Goal: Transaction & Acquisition: Purchase product/service

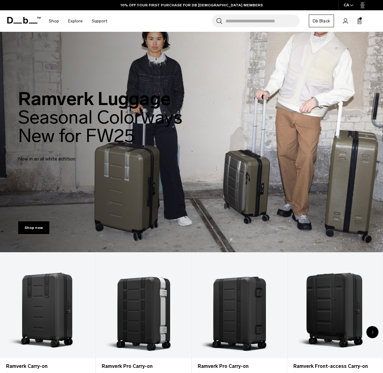
click at [361, 18] on span at bounding box center [361, 18] width 2 height 2
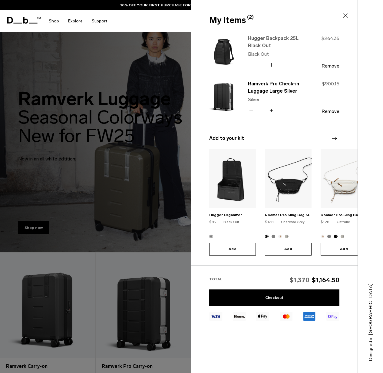
type button "Close"
click at [271, 38] on link "Hugger Backpack 25L Black Out" at bounding box center [274, 42] width 53 height 15
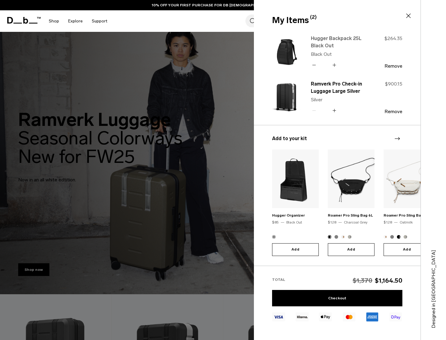
click at [346, 38] on link "Hugger Backpack 25L Black Out" at bounding box center [337, 42] width 53 height 15
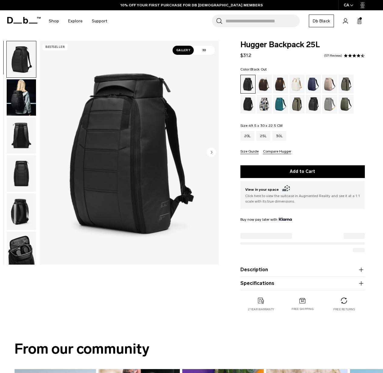
click at [27, 98] on img "button" at bounding box center [21, 97] width 29 height 36
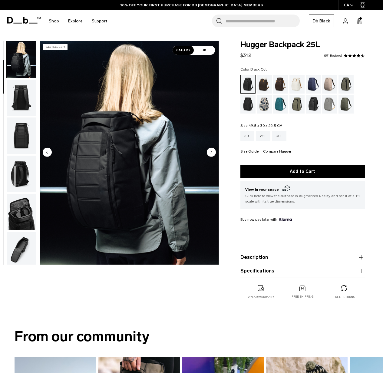
scroll to position [38, 0]
click at [22, 93] on img "button" at bounding box center [21, 97] width 29 height 36
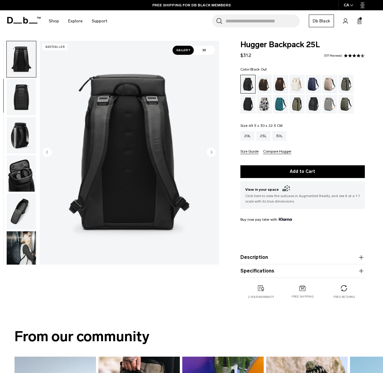
click at [22, 92] on img "button" at bounding box center [21, 97] width 29 height 36
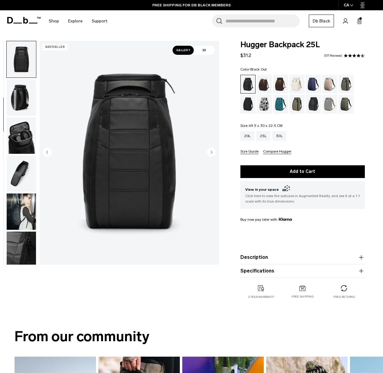
click at [22, 92] on img "button" at bounding box center [21, 97] width 29 height 36
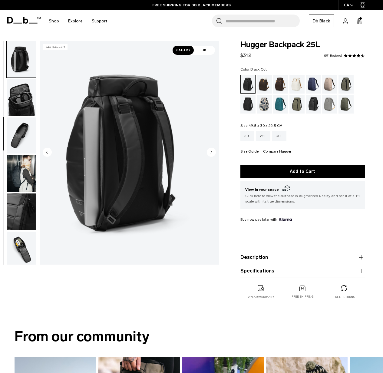
click at [22, 92] on img "button" at bounding box center [21, 97] width 29 height 36
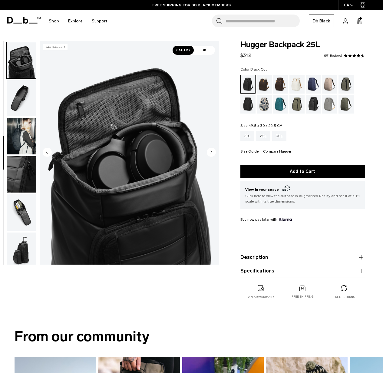
scroll to position [191, 0]
click at [22, 103] on img "button" at bounding box center [21, 97] width 29 height 36
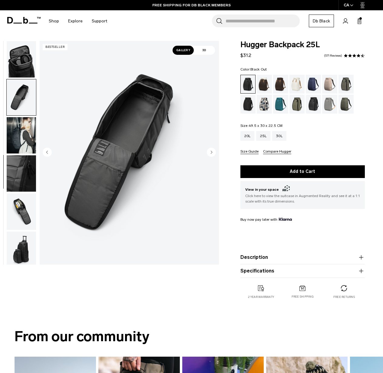
scroll to position [194, 0]
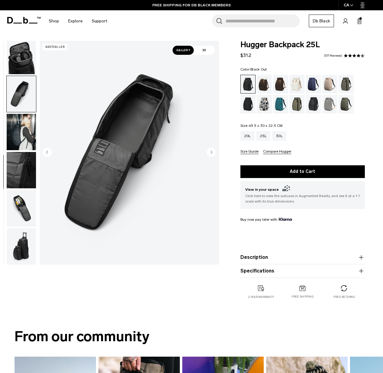
click at [24, 111] on img "button" at bounding box center [21, 94] width 29 height 36
click at [23, 128] on img "button" at bounding box center [21, 132] width 29 height 36
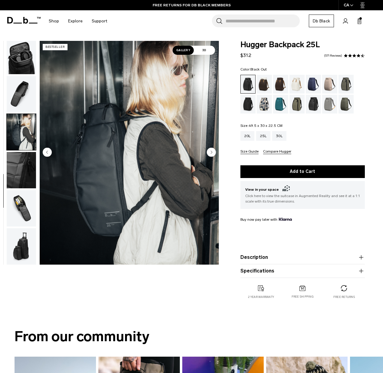
click at [19, 179] on img "button" at bounding box center [21, 170] width 29 height 36
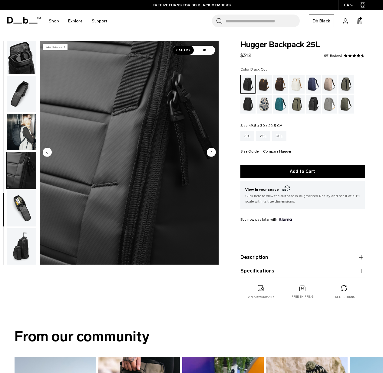
click at [21, 205] on img "button" at bounding box center [21, 208] width 29 height 36
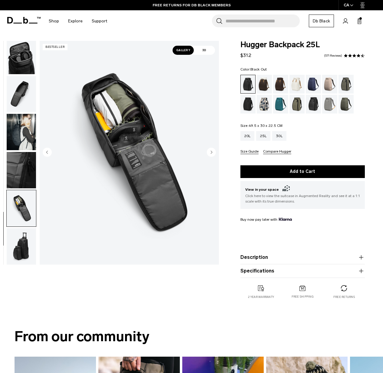
click at [22, 242] on img "button" at bounding box center [21, 246] width 29 height 36
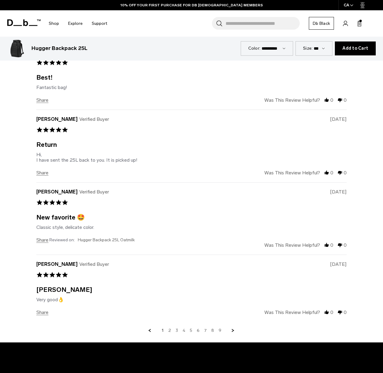
scroll to position [2018, 0]
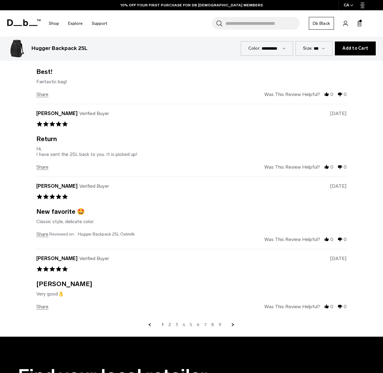
click at [232, 322] on link "Next Page" at bounding box center [233, 324] width 5 height 5
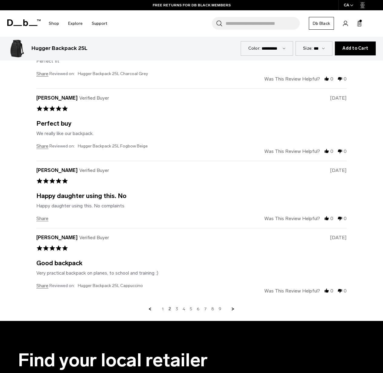
scroll to position [2048, 0]
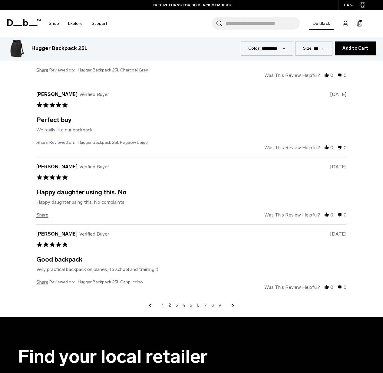
click at [235, 303] on link "Next Page" at bounding box center [233, 305] width 5 height 5
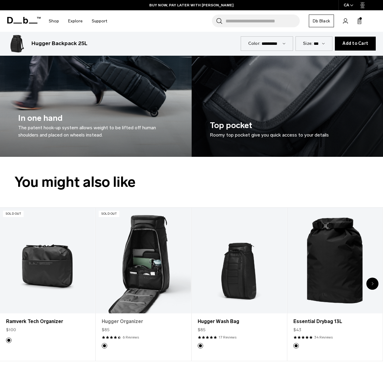
scroll to position [1338, 0]
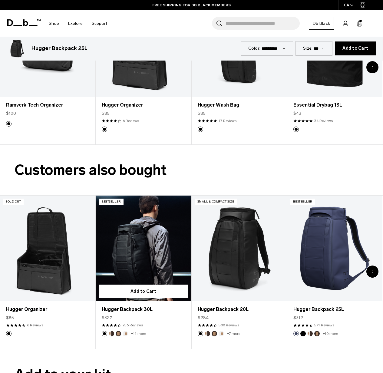
click at [153, 231] on link "Hugger Backpack 30L" at bounding box center [143, 249] width 95 height 106
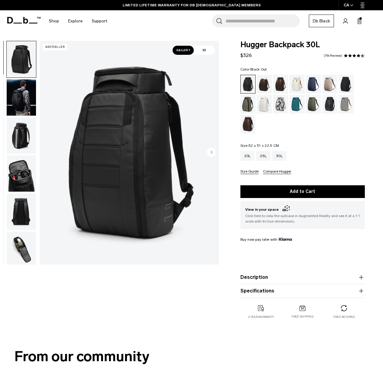
click at [22, 99] on img "button" at bounding box center [21, 97] width 29 height 36
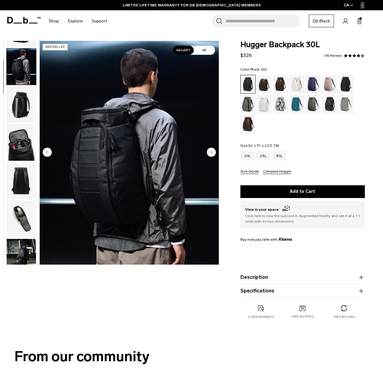
scroll to position [38, 0]
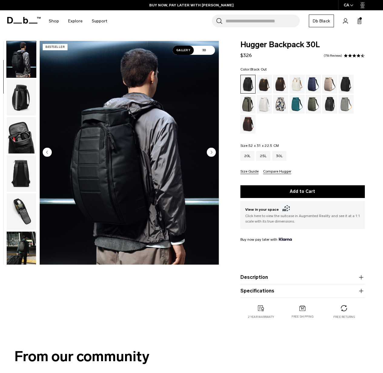
click at [19, 105] on img "button" at bounding box center [21, 97] width 29 height 36
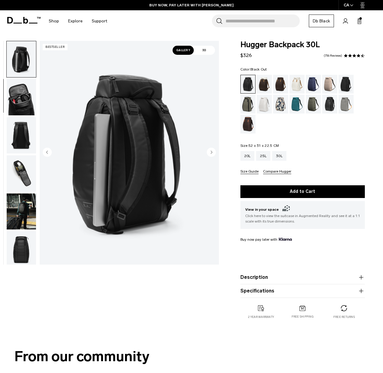
click at [19, 105] on img "button" at bounding box center [21, 97] width 29 height 36
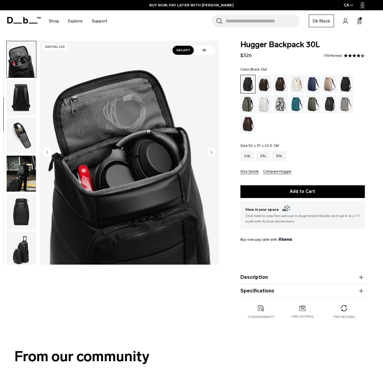
click at [19, 105] on img "button" at bounding box center [21, 97] width 29 height 36
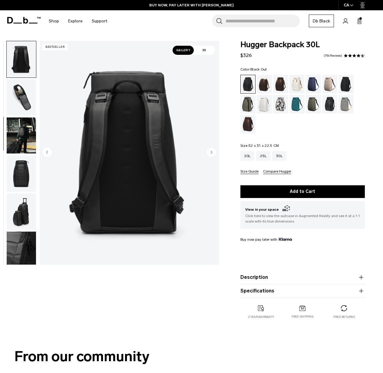
click at [19, 105] on img "button" at bounding box center [21, 97] width 29 height 36
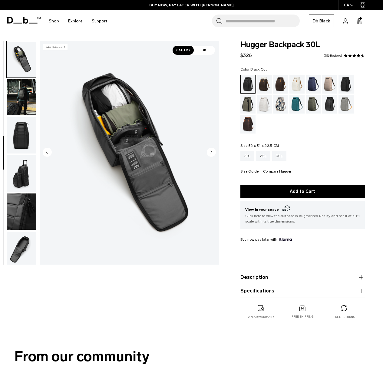
click at [19, 105] on img "button" at bounding box center [21, 97] width 29 height 36
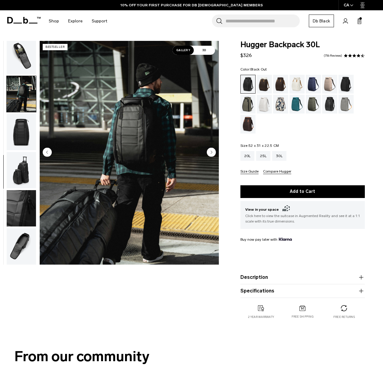
click at [22, 169] on img "button" at bounding box center [21, 170] width 29 height 36
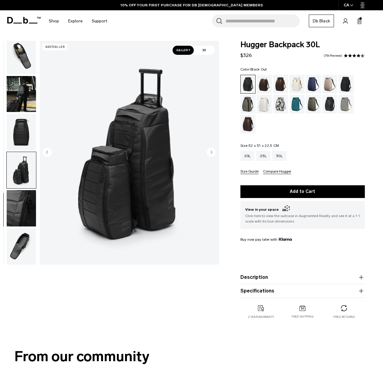
click at [371, 145] on div "Hugger Backpack 30L $326 4.5 star rating 756 Reviews Color: Black Out Out of st…" at bounding box center [302, 186] width 161 height 291
click at [360, 22] on rect at bounding box center [360, 21] width 0 height 5
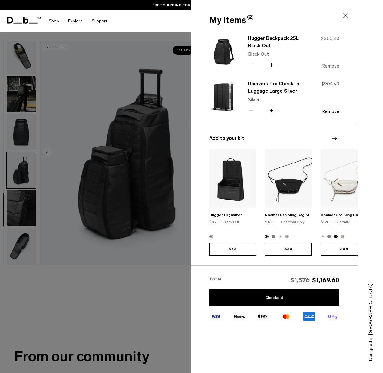
click at [333, 66] on button "Remove" at bounding box center [331, 65] width 18 height 5
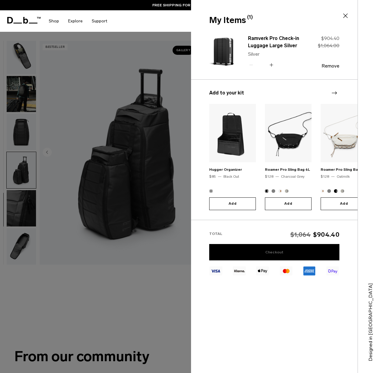
click at [279, 246] on link "Checkout" at bounding box center [274, 252] width 130 height 16
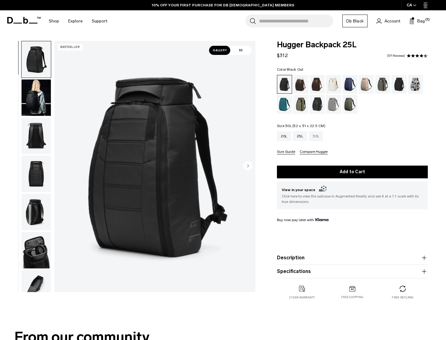
click at [318, 138] on div "30L" at bounding box center [316, 136] width 14 height 10
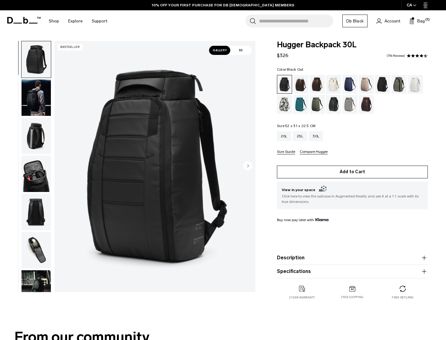
click at [355, 175] on button "Add to Cart" at bounding box center [352, 171] width 151 height 13
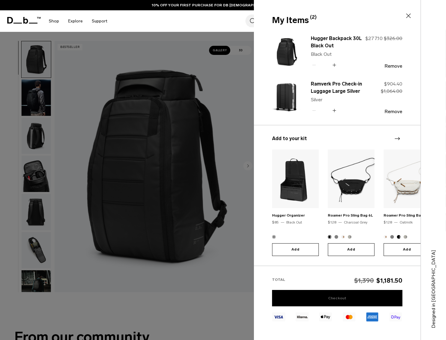
click at [348, 296] on link "Checkout" at bounding box center [337, 298] width 130 height 16
